Goal: Check status: Check status

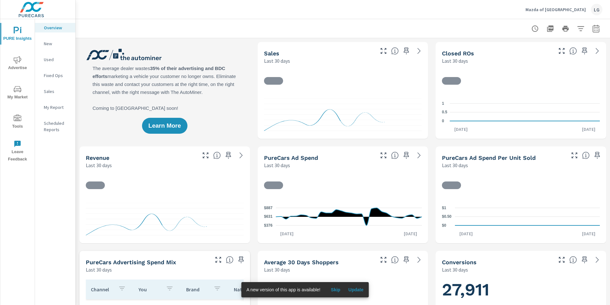
click at [10, 56] on span "Advertise" at bounding box center [17, 64] width 31 height 16
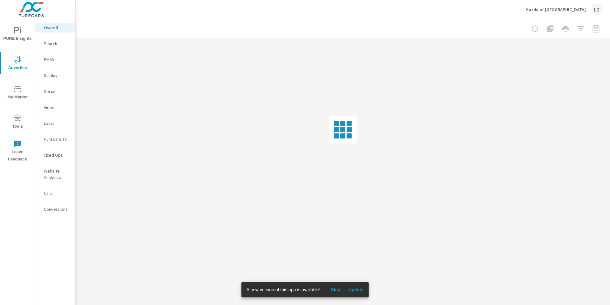
click at [597, 28] on div at bounding box center [566, 28] width 74 height 13
click at [360, 290] on span "Update" at bounding box center [355, 289] width 15 height 6
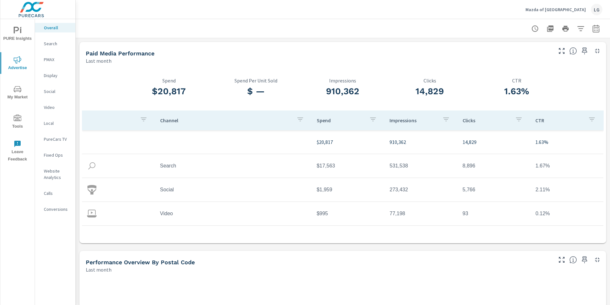
scroll to position [18, 0]
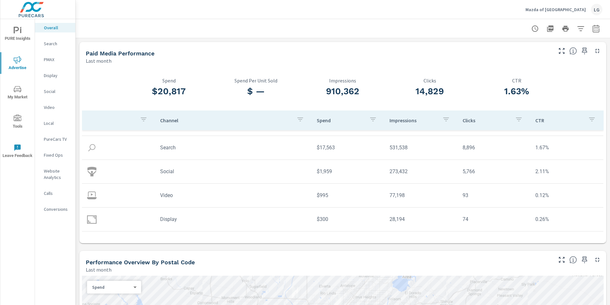
click at [596, 29] on icon "button" at bounding box center [597, 29] width 8 height 8
select select "Last month"
click at [538, 93] on span "Apply" at bounding box center [532, 90] width 26 height 6
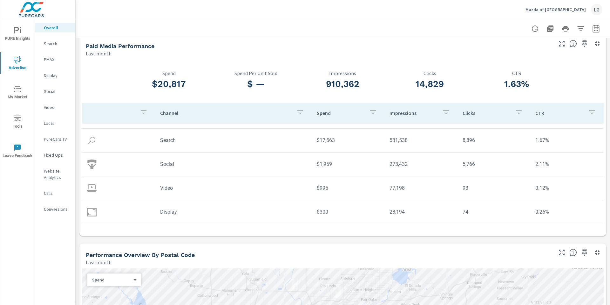
scroll to position [7, 0]
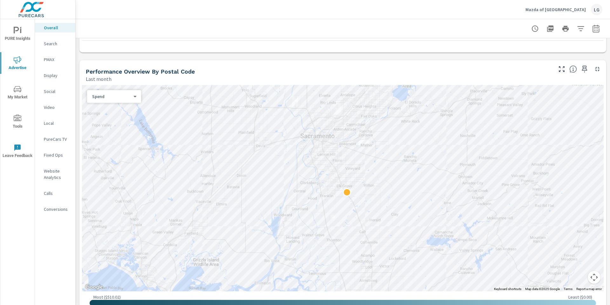
scroll to position [195, 0]
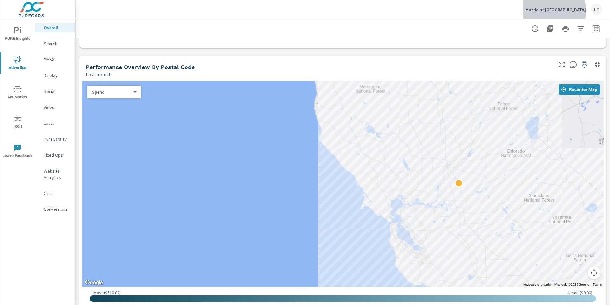
click at [578, 11] on p "Mazda of [GEOGRAPHIC_DATA]" at bounding box center [556, 10] width 60 height 6
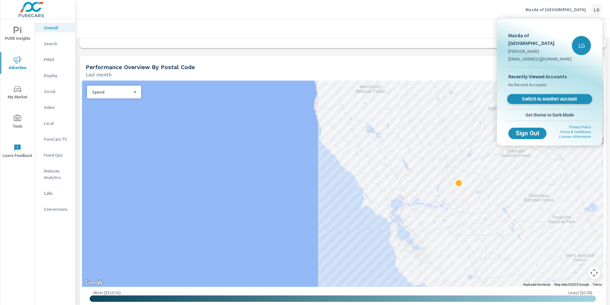
click at [542, 96] on span "Switch to Another Account" at bounding box center [550, 99] width 78 height 6
